Goal: Find contact information: Obtain details needed to contact an individual or organization

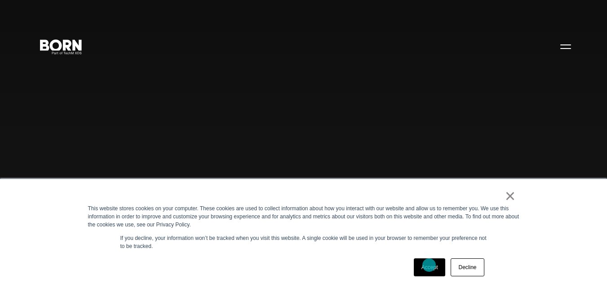
click at [429, 265] on link "Accept" at bounding box center [430, 267] width 32 height 18
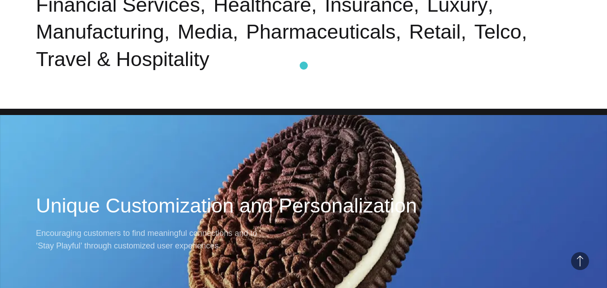
scroll to position [2187, 0]
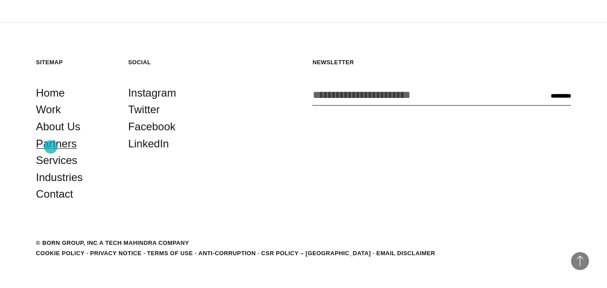
click at [51, 147] on link "Partners" at bounding box center [56, 143] width 41 height 17
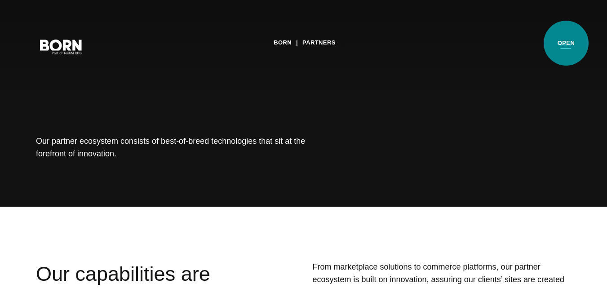
click at [566, 43] on button "Primary Menu" at bounding box center [566, 46] width 22 height 19
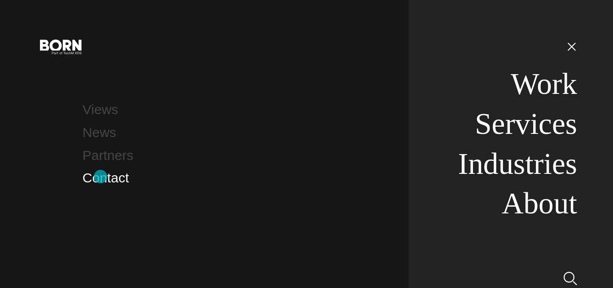
click at [101, 176] on link "Contact" at bounding box center [106, 177] width 46 height 15
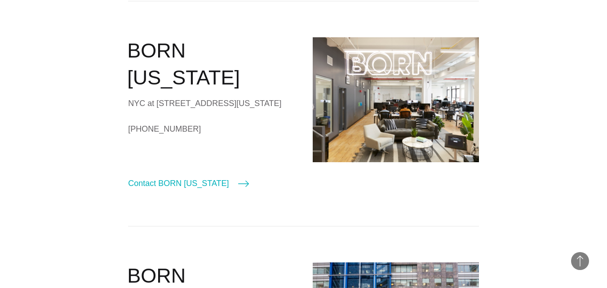
scroll to position [291, 0]
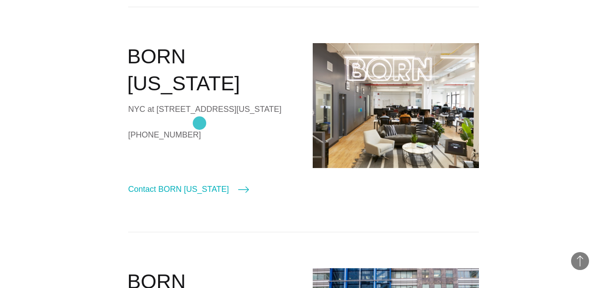
drag, startPoint x: 113, startPoint y: 121, endPoint x: 200, endPoint y: 123, distance: 86.7
copy link "[PHONE_NUMBER]"
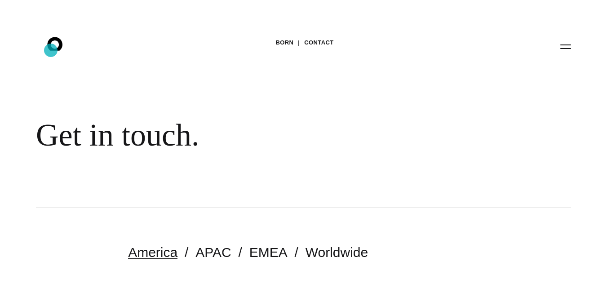
click at [51, 50] on icon ".st0{display:none;} .st1{display:inline;} .st2{font-family:'HelveticaNeue-Mediu…" at bounding box center [60, 46] width 57 height 23
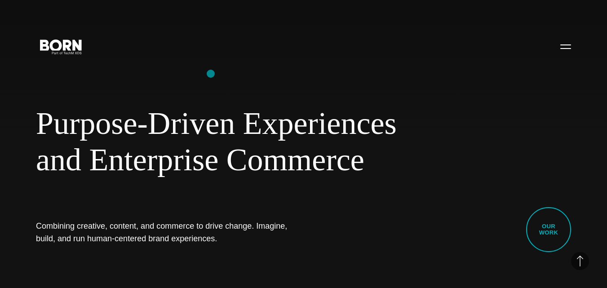
scroll to position [2187, 0]
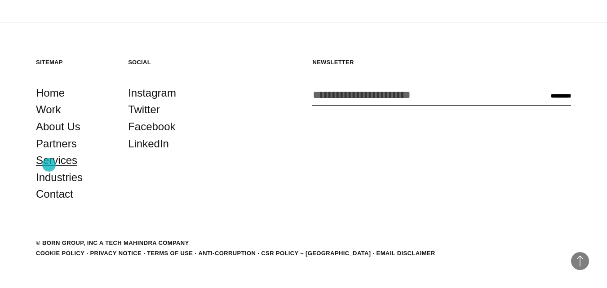
click at [49, 165] on link "Services" at bounding box center [56, 160] width 41 height 17
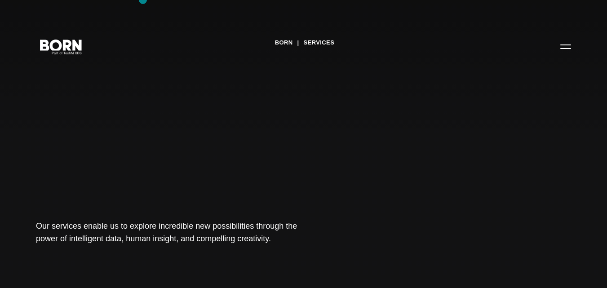
click at [143, 0] on div "BORN Services Our services enable us to explore incredible new possibilities th…" at bounding box center [303, 144] width 607 height 288
